Goal: Transaction & Acquisition: Purchase product/service

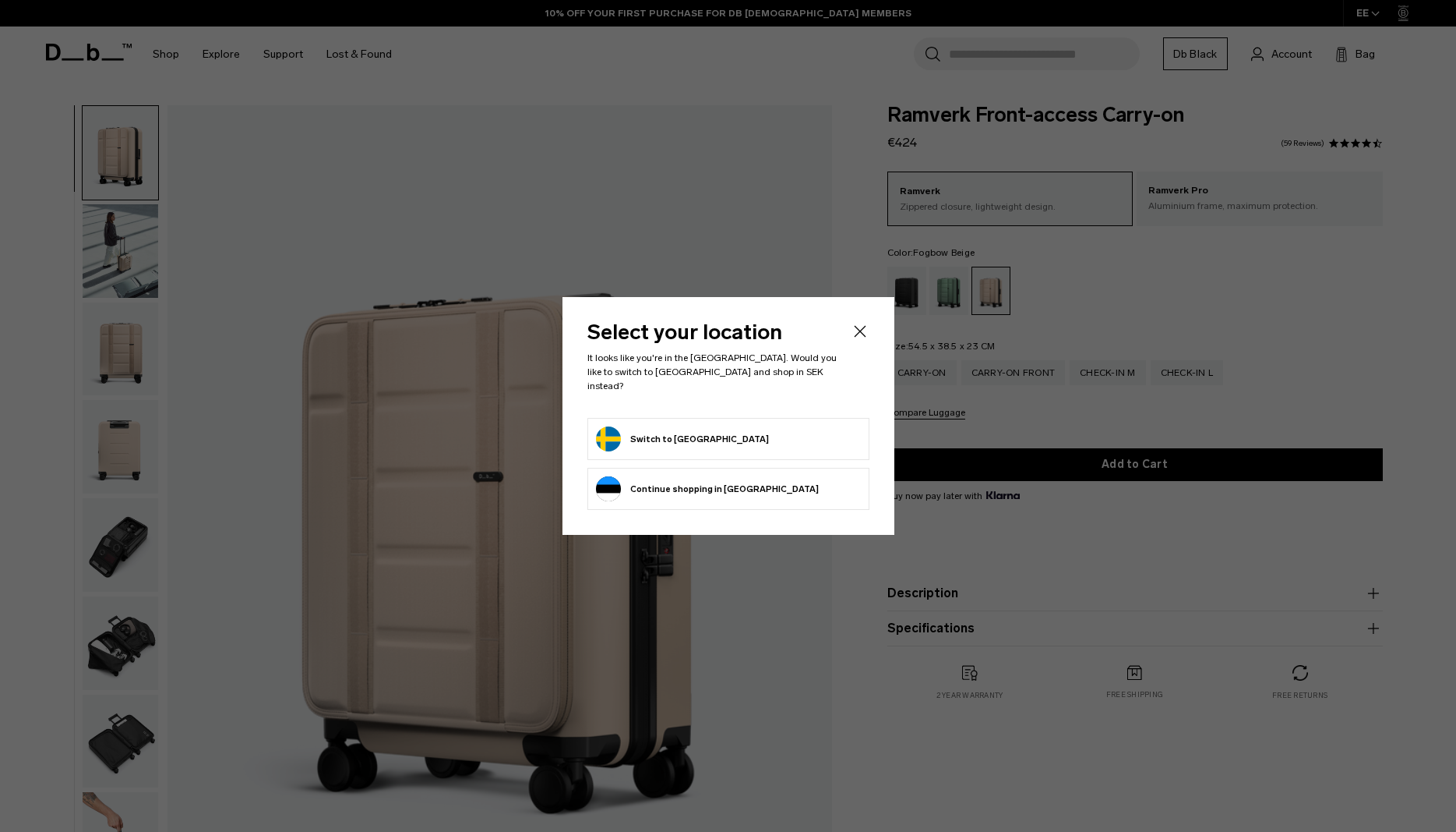
click at [719, 482] on button "Continue browsing Estonia store Continue shopping in Estonia" at bounding box center [707, 488] width 223 height 25
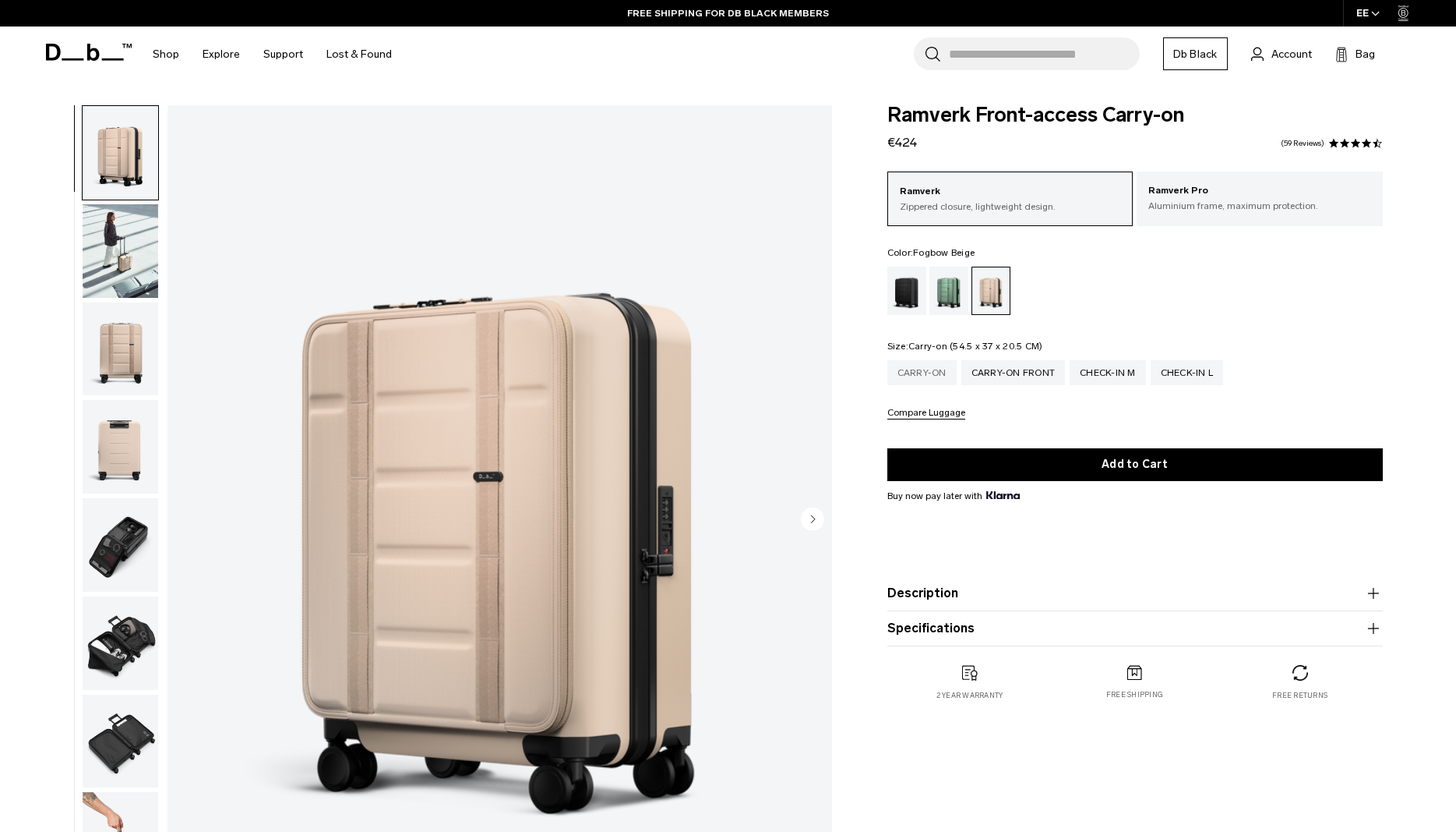
click at [919, 384] on div "Carry-on" at bounding box center [921, 372] width 69 height 25
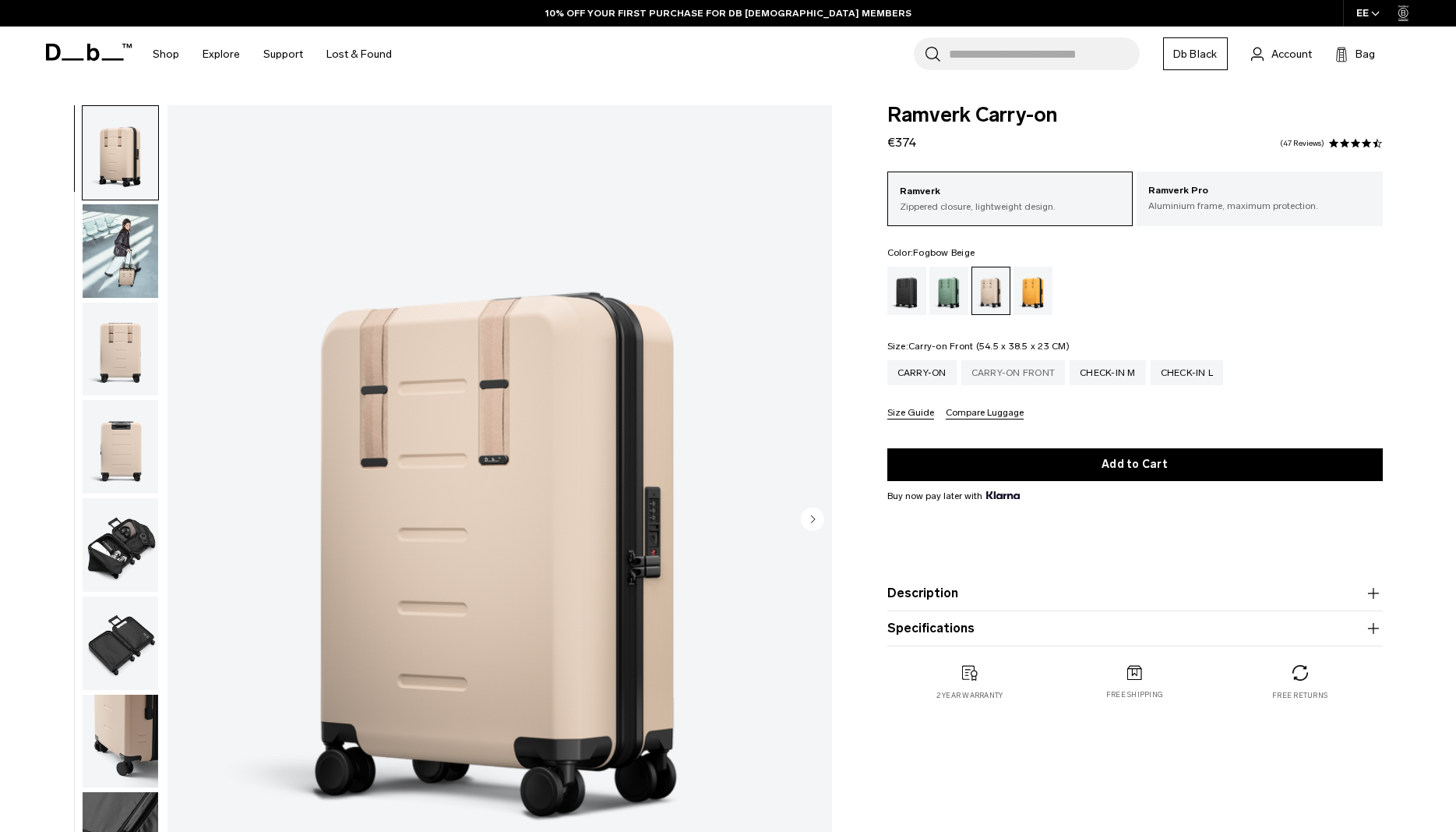
click at [995, 373] on div "Carry-on Front" at bounding box center [1013, 372] width 104 height 25
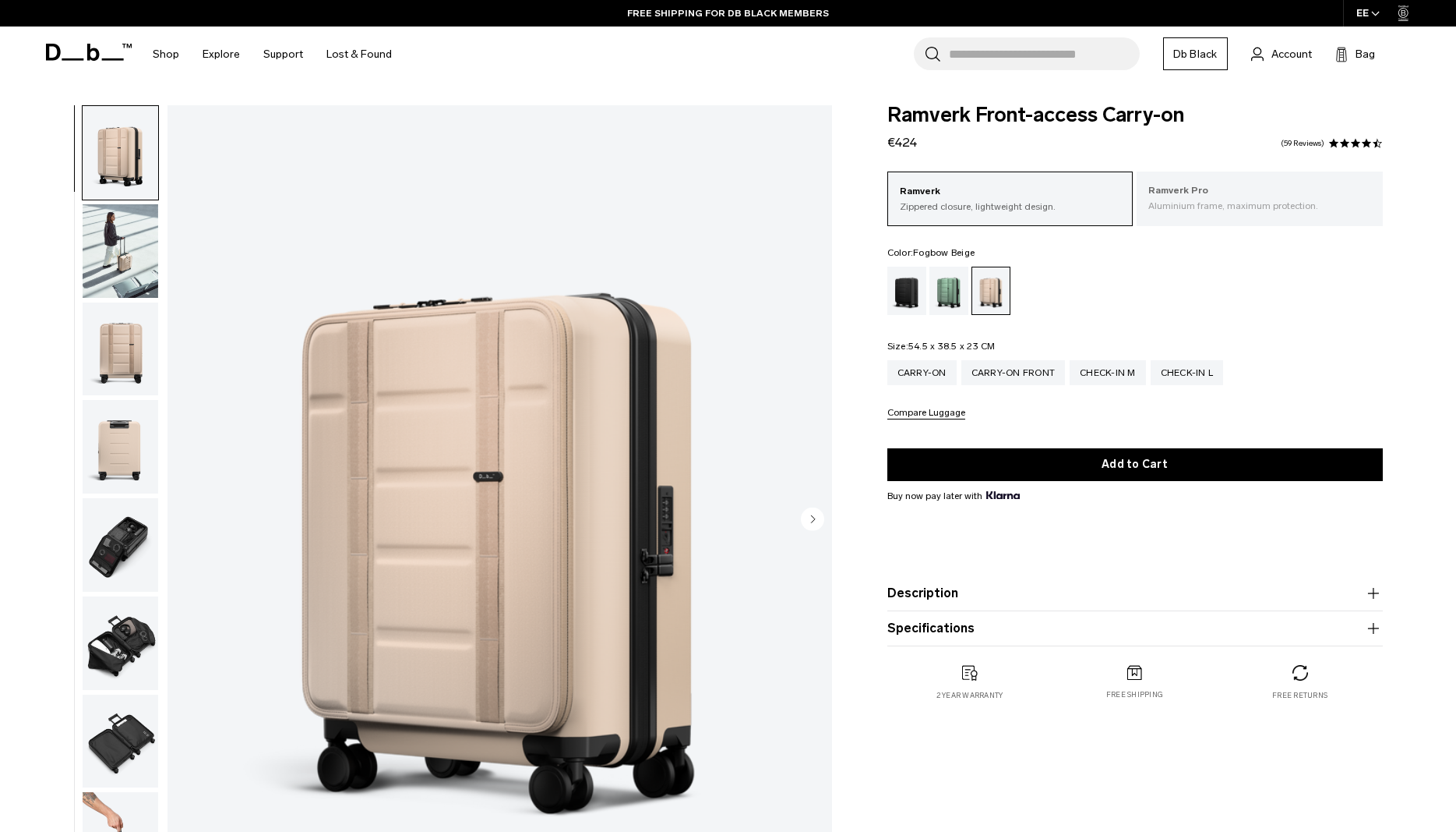
click at [1217, 211] on p "Aluminium frame, maximum protection." at bounding box center [1260, 206] width 223 height 14
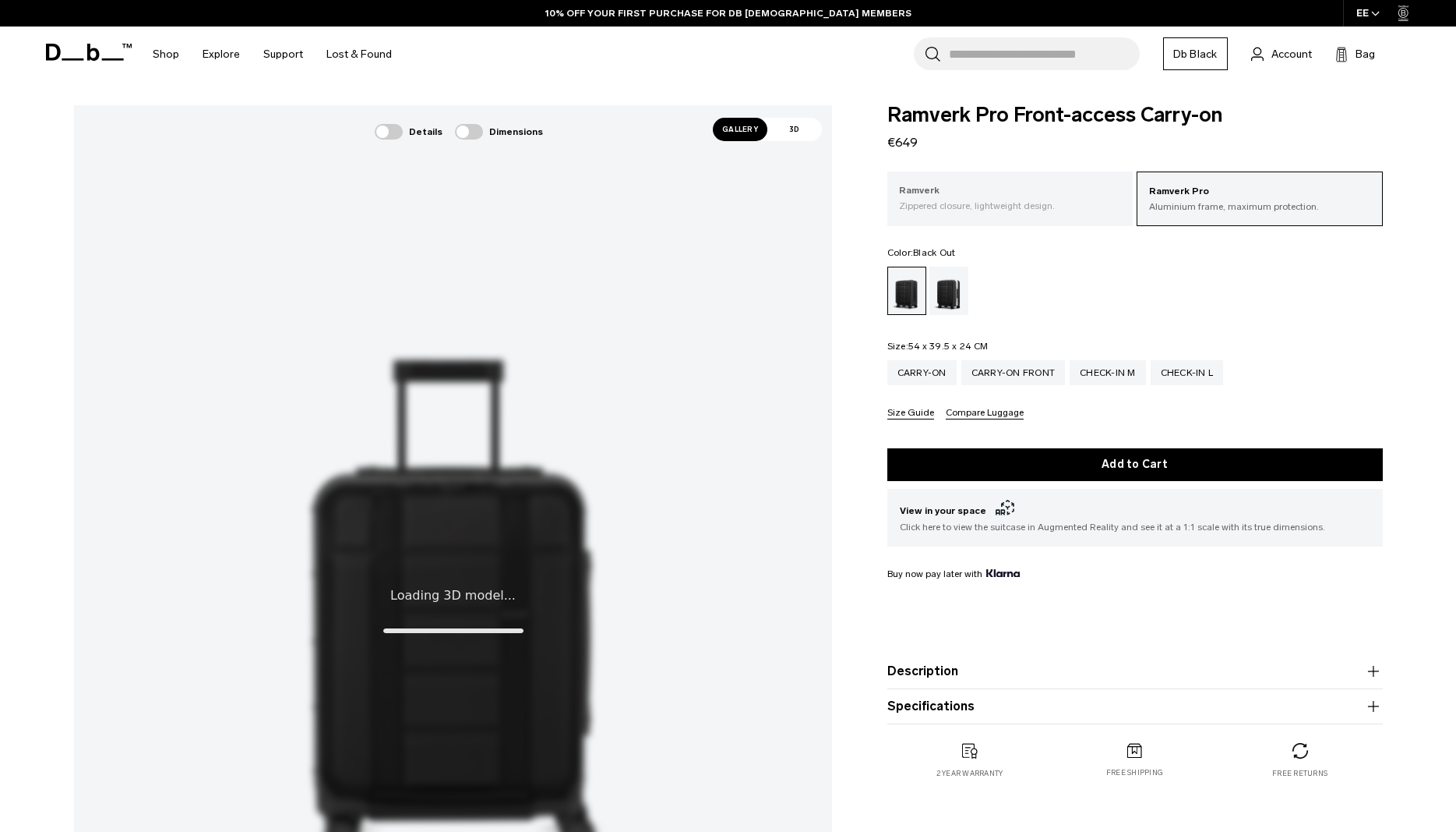
click at [1013, 188] on p "Ramverk" at bounding box center [1010, 192] width 223 height 16
click at [1188, 379] on div "Check-in L" at bounding box center [1188, 372] width 73 height 25
